Goal: Check status

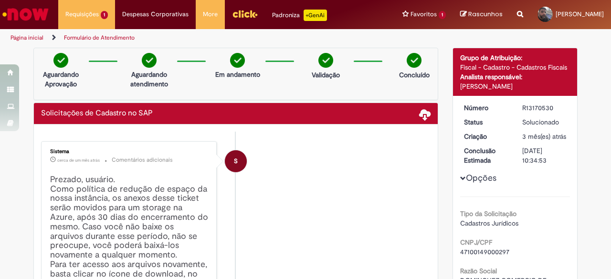
scroll to position [429, 0]
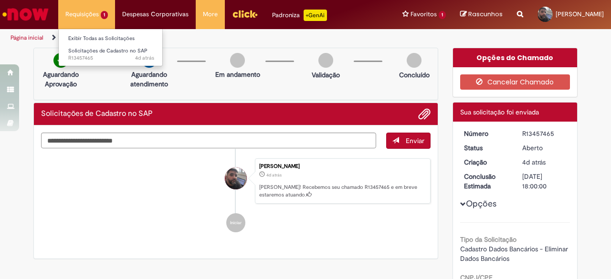
click at [81, 13] on li "Requisições 1 Exibir Todas as Solicitações Solicitações de Cadastro no SAP 4d a…" at bounding box center [86, 14] width 57 height 29
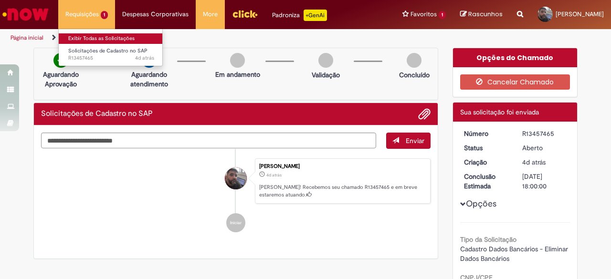
click at [86, 39] on link "Exibir Todas as Solicitações" at bounding box center [111, 38] width 105 height 10
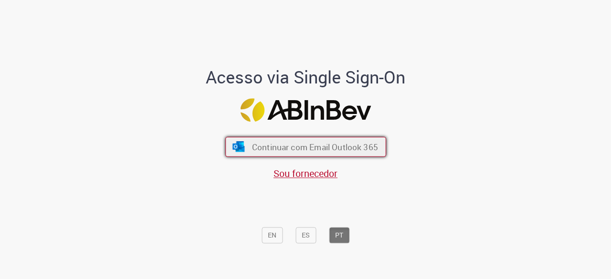
click at [290, 145] on span "Continuar com Email Outlook 365" at bounding box center [314, 147] width 126 height 11
click at [289, 146] on span "Continuar com Email Outlook 365" at bounding box center [314, 147] width 126 height 11
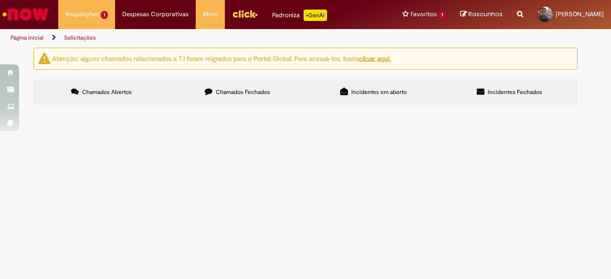
click at [0, 0] on button at bounding box center [0, 0] width 0 height 0
click at [0, 0] on span "Favor realizar a correção do número da agência bancária, pelos dados acima desc…" at bounding box center [0, 0] width 0 height 0
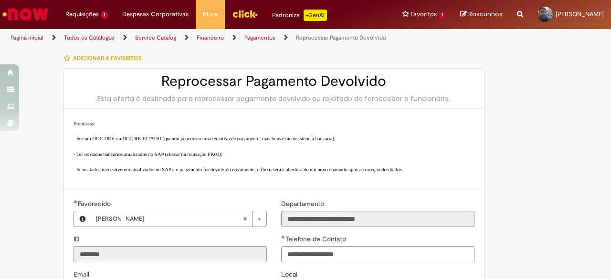
scroll to position [191, 0]
